Goal: Task Accomplishment & Management: Manage account settings

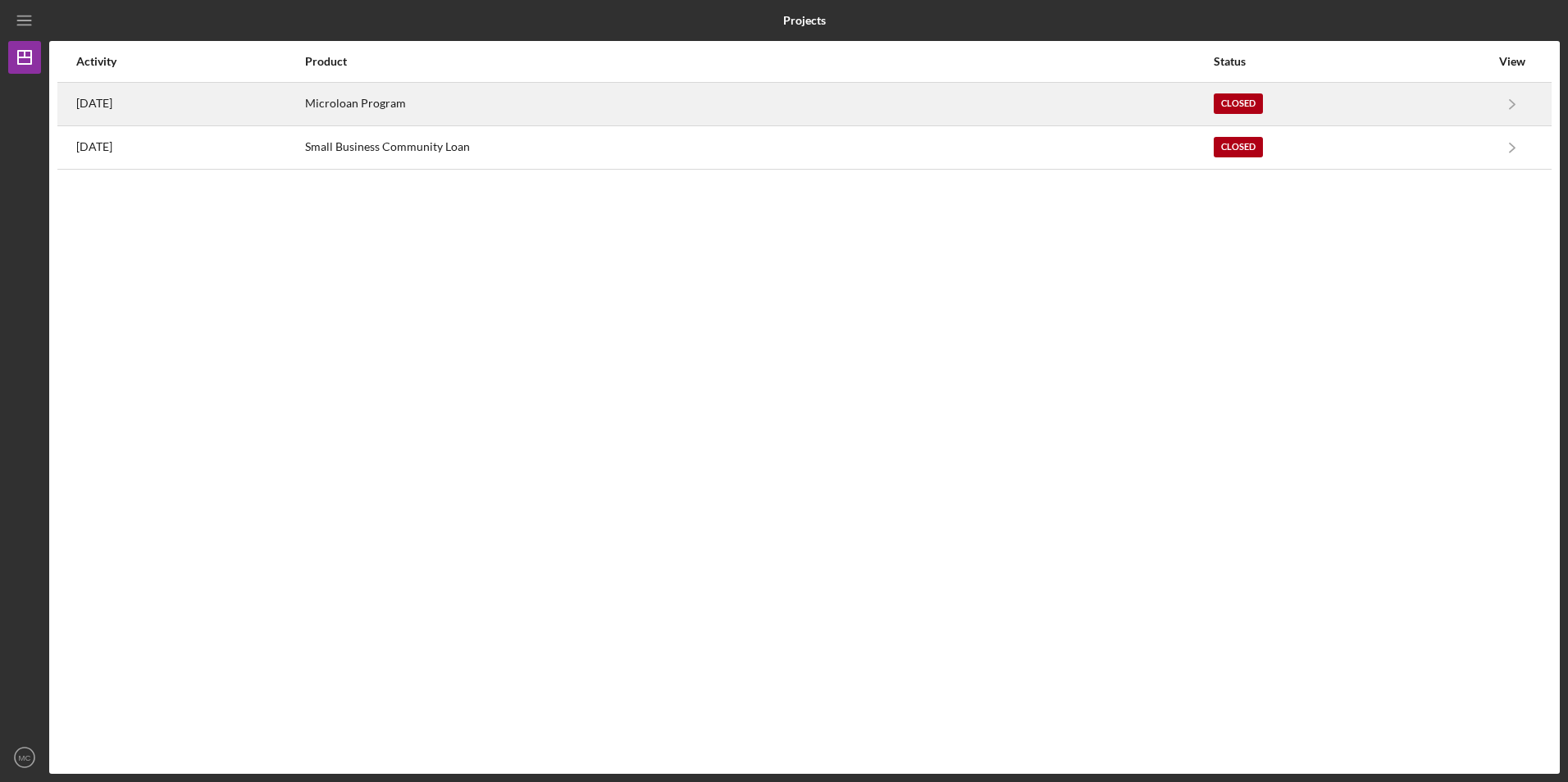
click at [448, 94] on div "Microloan Program" at bounding box center [759, 104] width 908 height 41
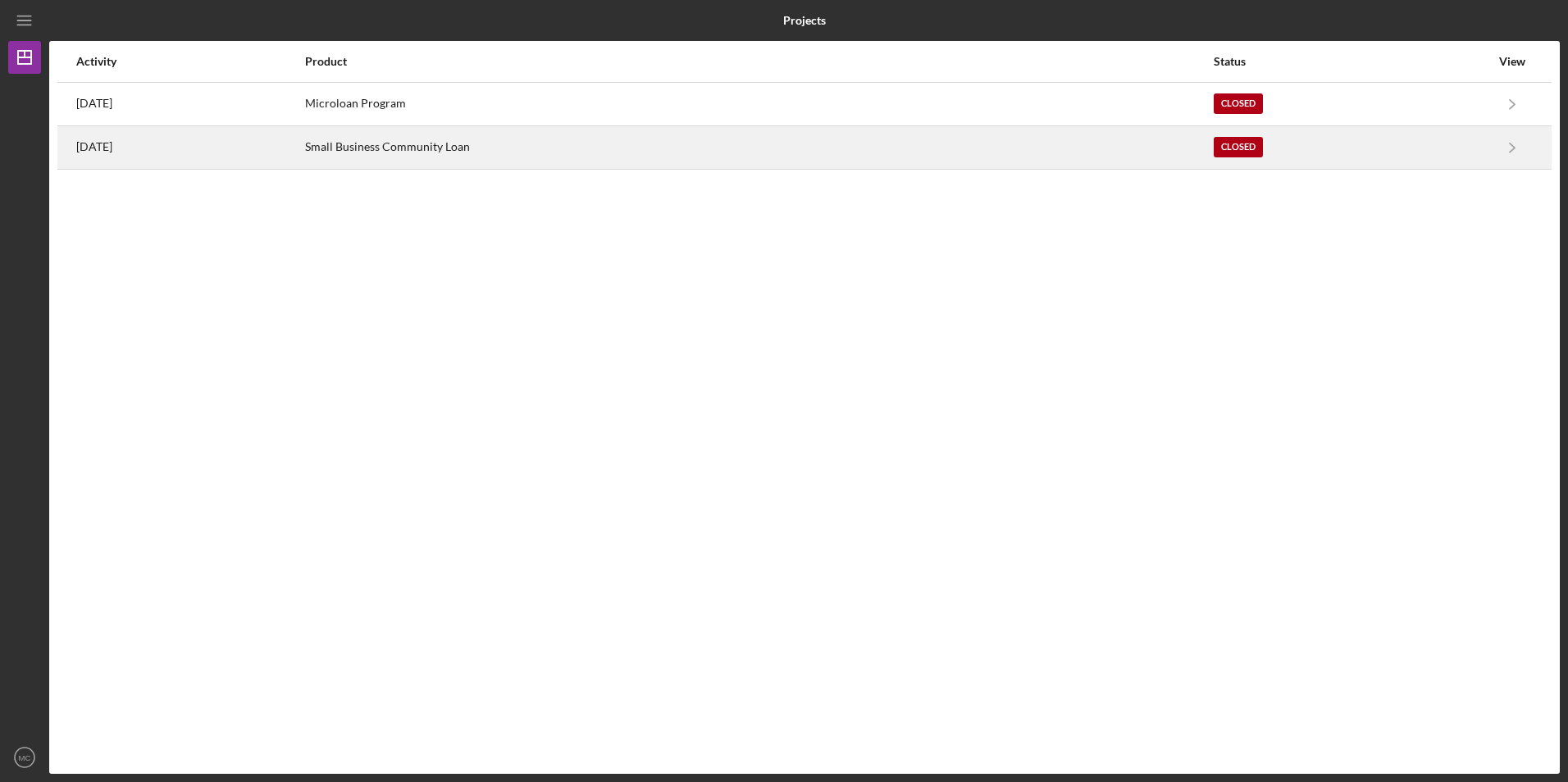
click at [141, 148] on div "[DATE]" at bounding box center [190, 147] width 227 height 41
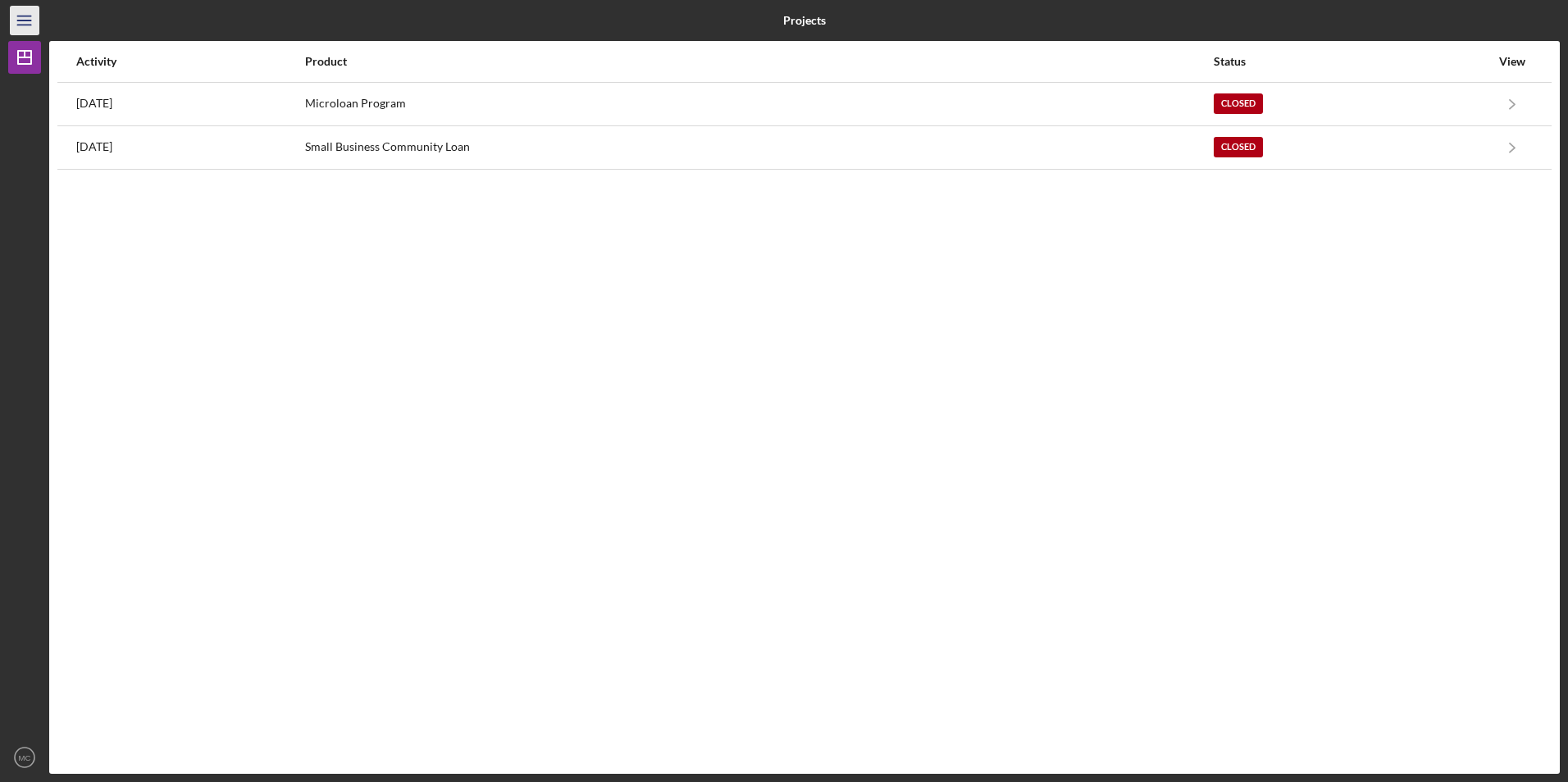
click at [31, 18] on icon "Icon/Menu" at bounding box center [25, 21] width 37 height 37
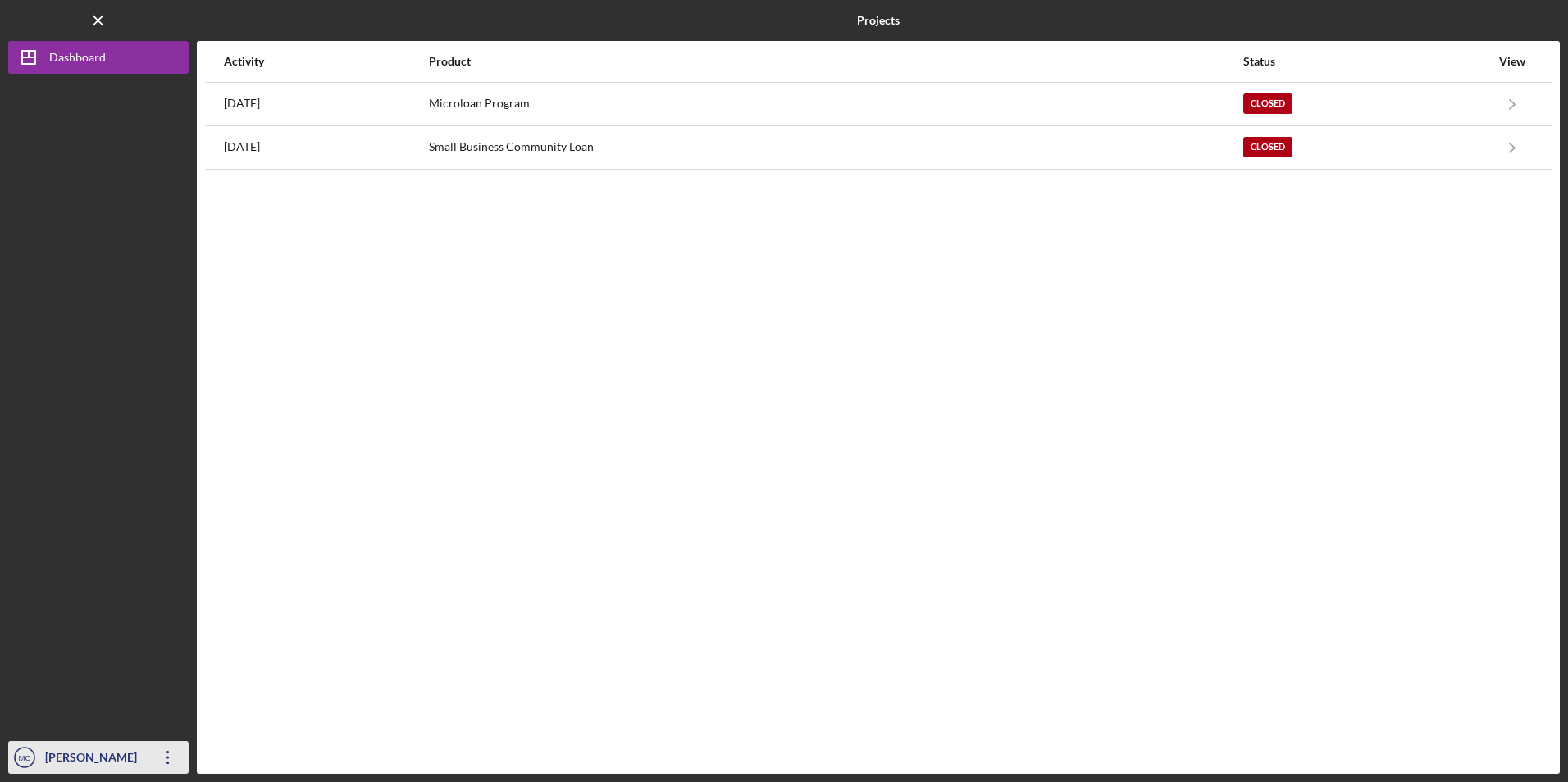
click at [118, 753] on div "[PERSON_NAME]" at bounding box center [94, 760] width 106 height 37
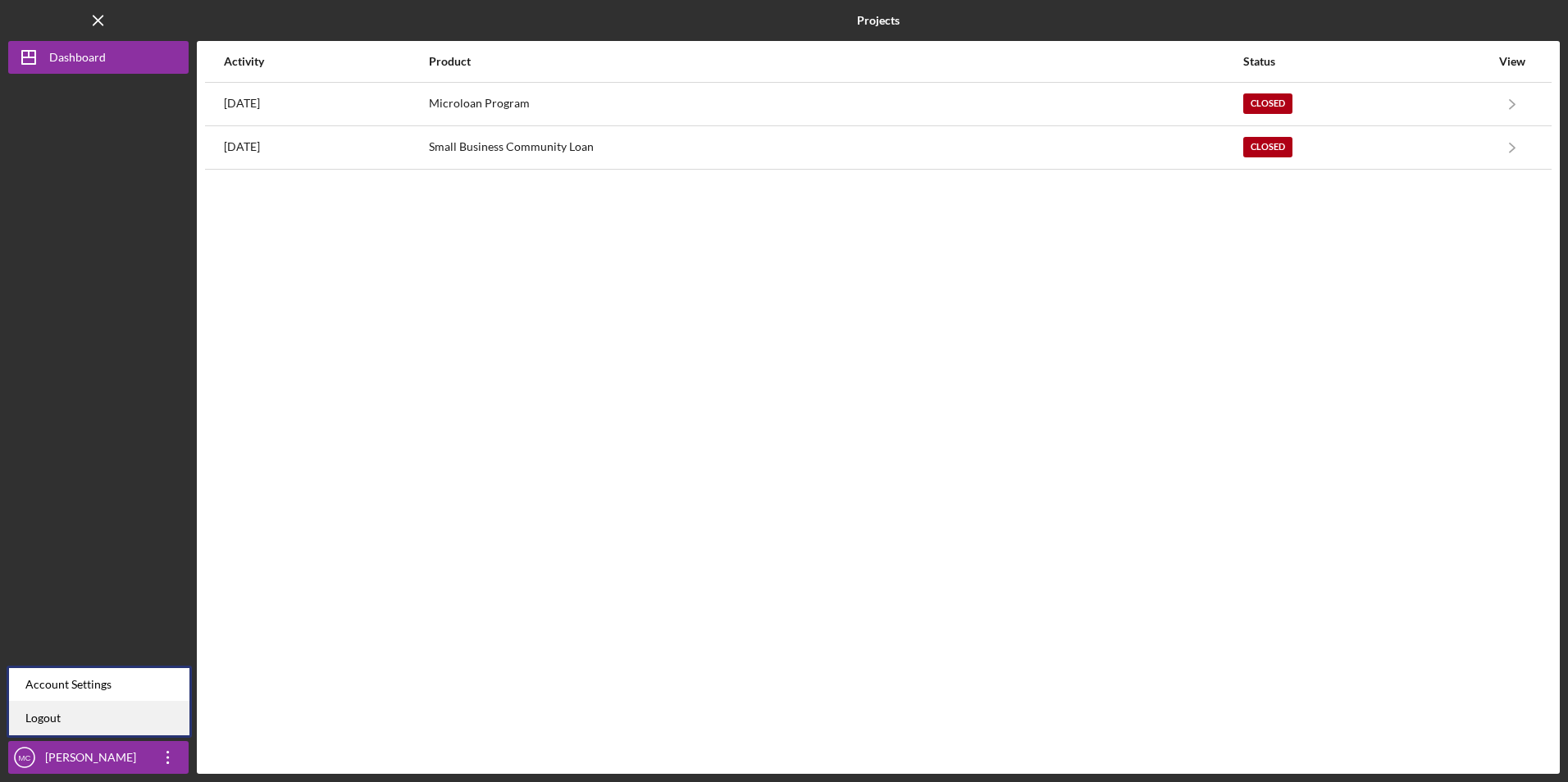
click at [103, 710] on link "Logout" at bounding box center [99, 719] width 180 height 33
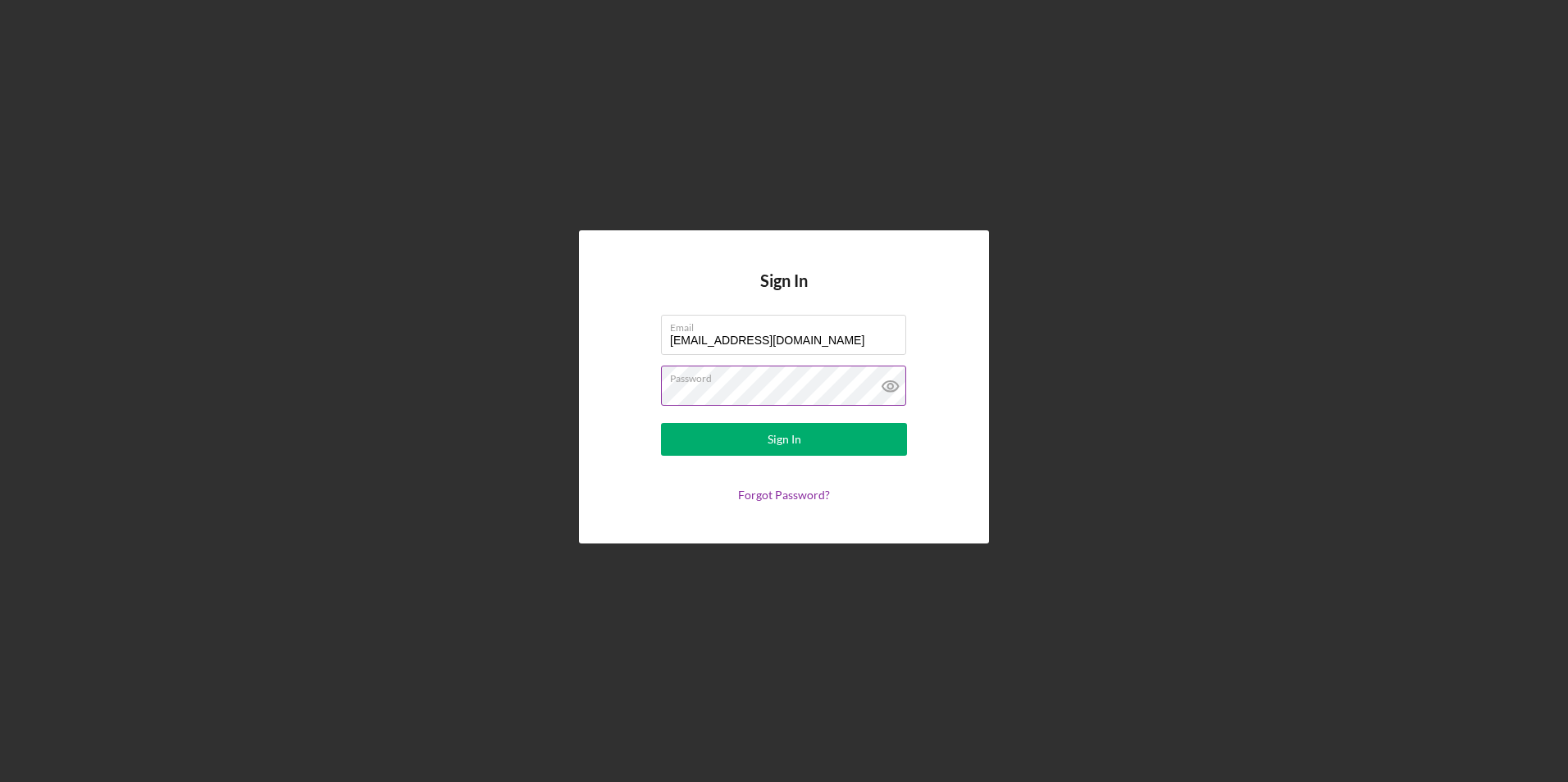
click at [886, 388] on icon at bounding box center [890, 386] width 41 height 41
click at [803, 437] on button "Sign In" at bounding box center [784, 439] width 246 height 33
